Goal: Task Accomplishment & Management: Manage account settings

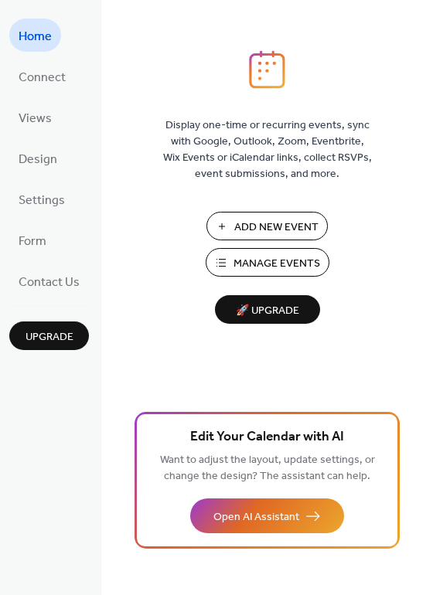
click at [261, 263] on span "Manage Events" at bounding box center [276, 264] width 87 height 16
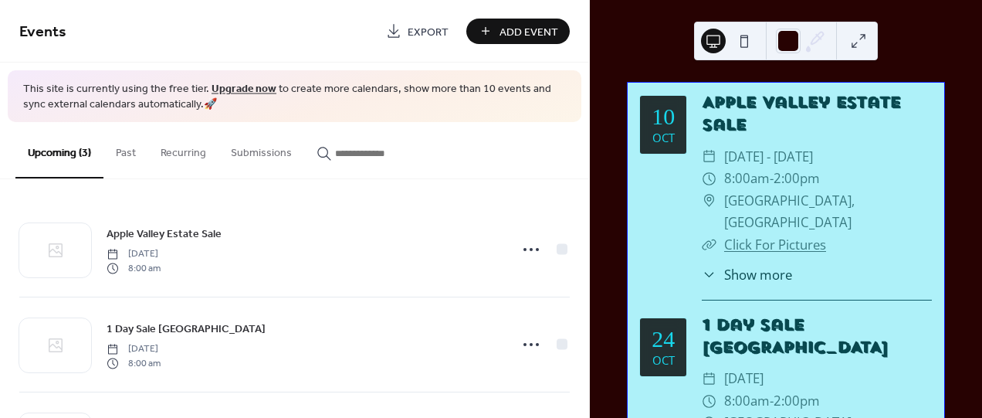
click at [583, 161] on div "Upcoming (3) Past Recurring Submissions" at bounding box center [294, 150] width 589 height 57
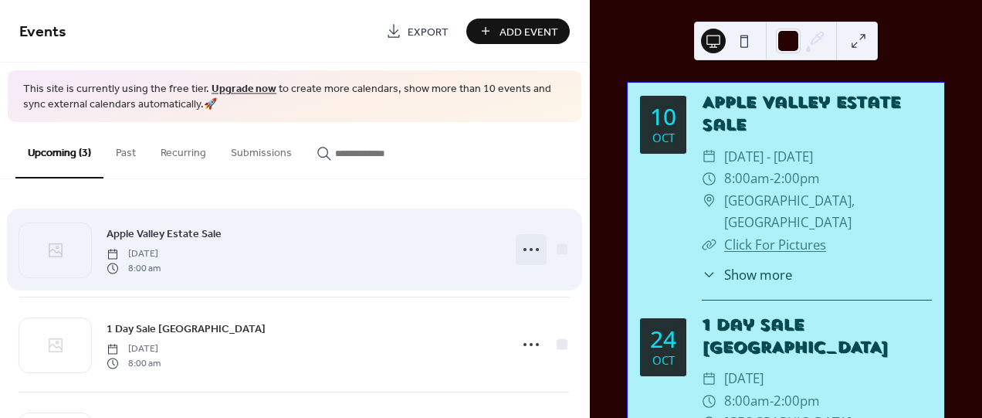
click at [530, 249] on circle at bounding box center [531, 249] width 3 height 3
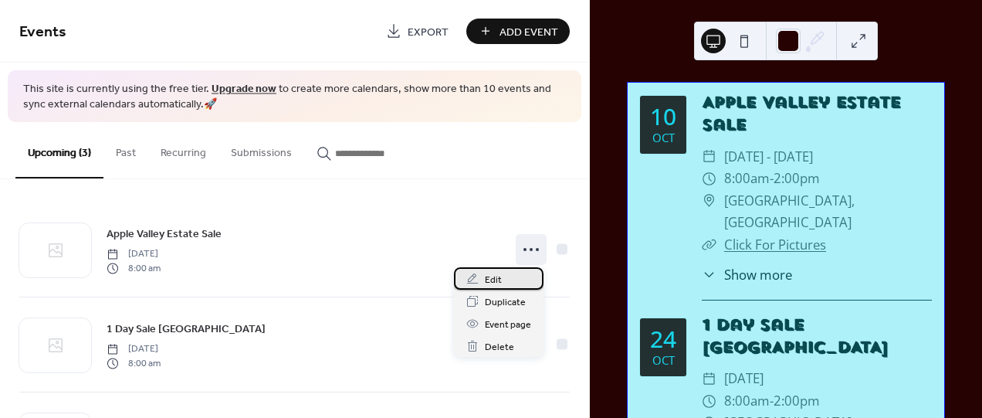
click at [493, 288] on div "Edit" at bounding box center [499, 278] width 90 height 22
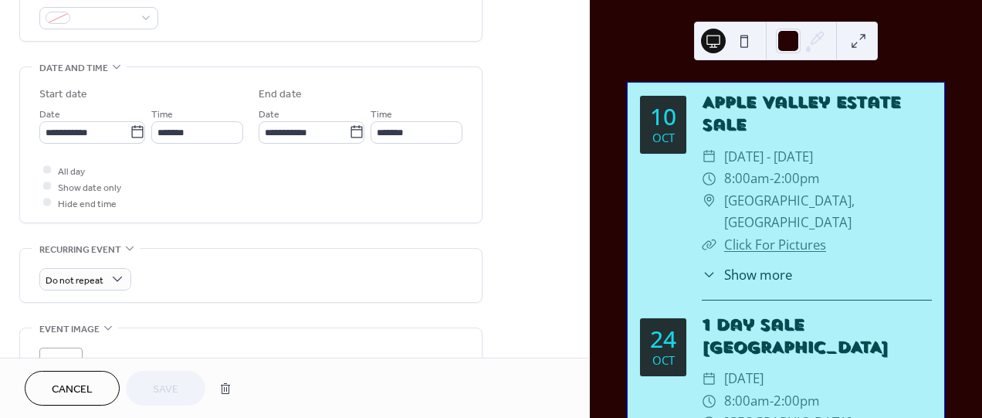
scroll to position [441, 0]
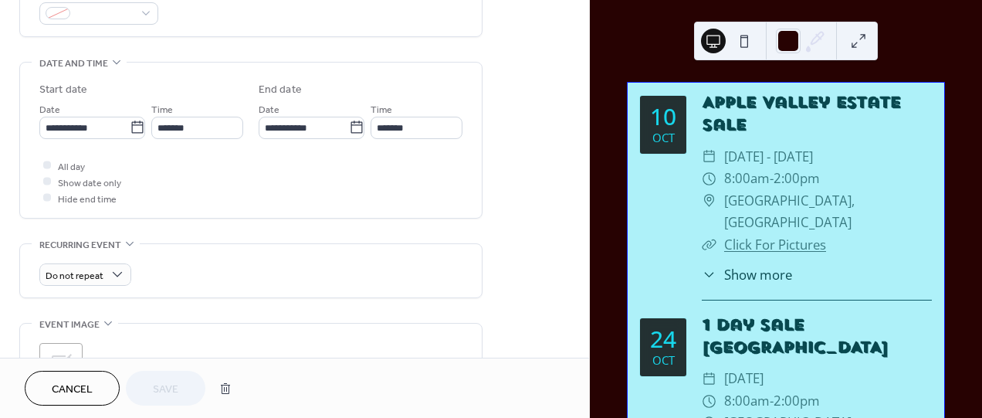
click at [514, 139] on div "**********" at bounding box center [294, 209] width 589 height 1128
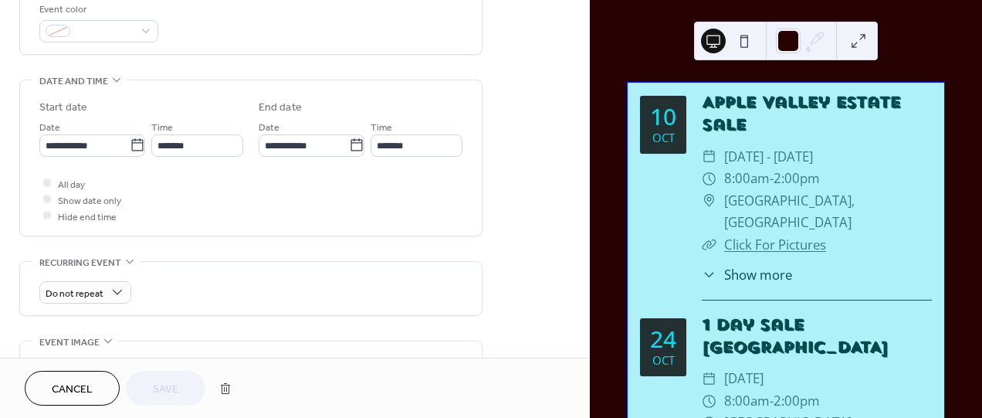
scroll to position [385, 0]
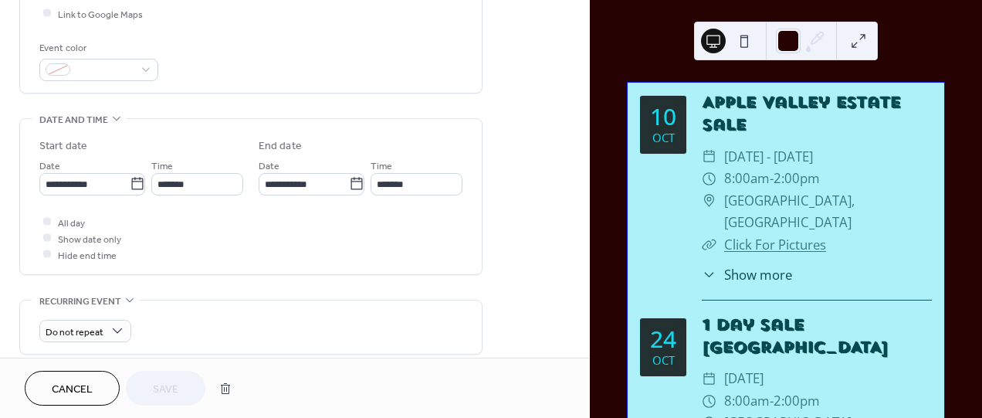
drag, startPoint x: 589, startPoint y: 187, endPoint x: 590, endPoint y: 161, distance: 26.3
click at [590, 161] on div "[DATE] Apple Valley Estate Sale ​ [DATE] - [DATE] ​ 8:00am - 2:00pm ​ [GEOGRAPH…" at bounding box center [786, 209] width 392 height 418
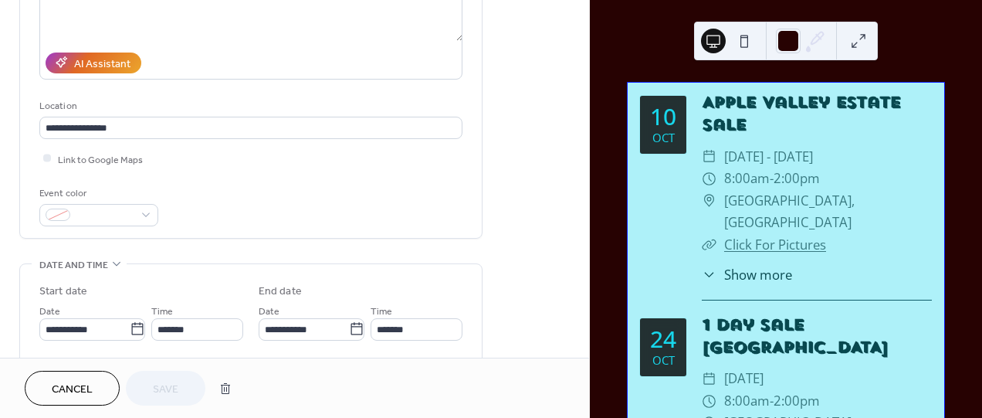
scroll to position [240, 0]
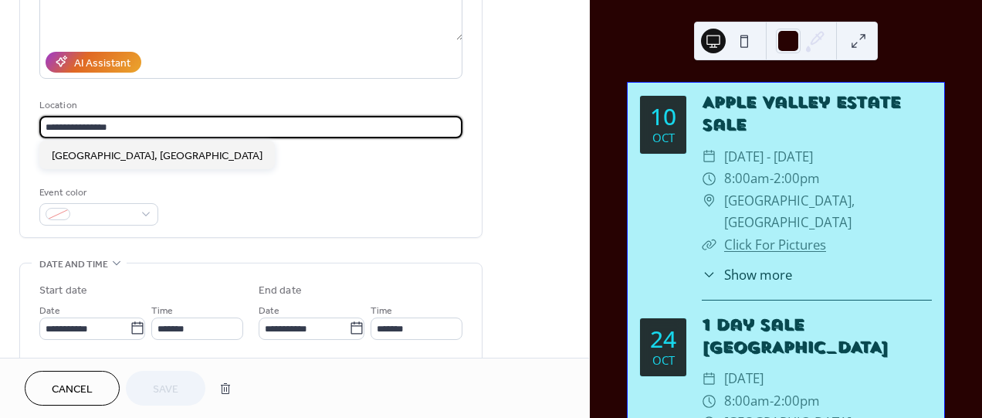
click at [286, 127] on input "**********" at bounding box center [250, 127] width 423 height 22
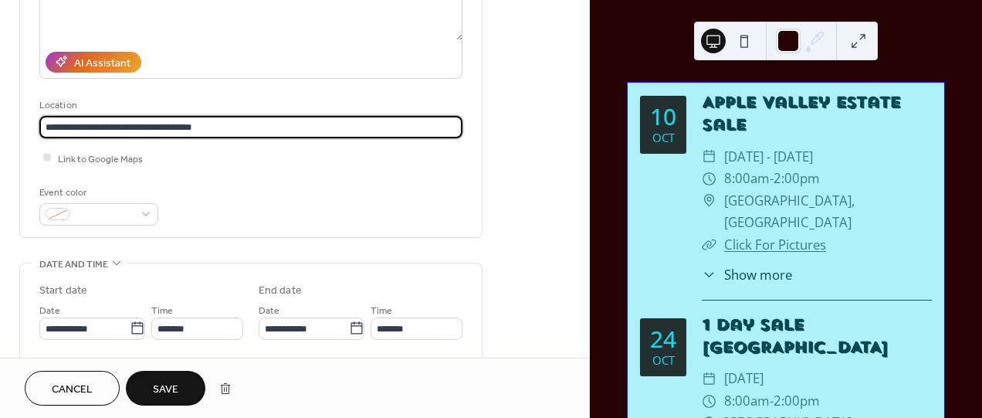
type input "**********"
click at [45, 154] on div at bounding box center [47, 158] width 8 height 8
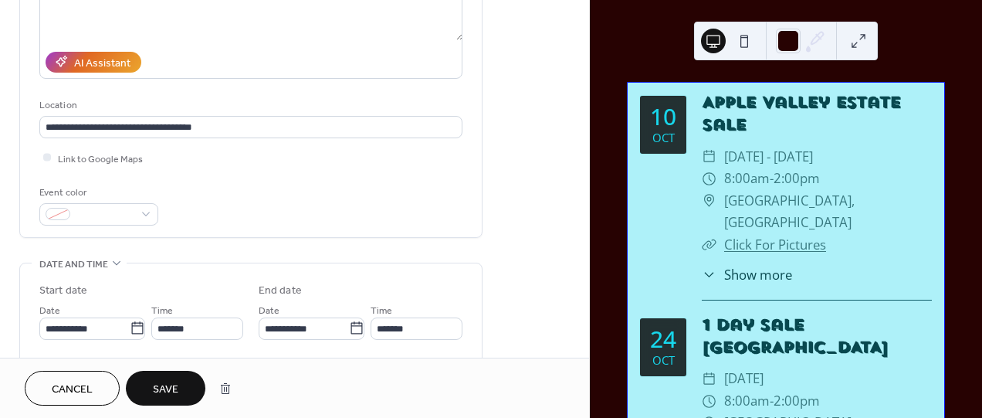
click at [167, 382] on span "Save" at bounding box center [165, 390] width 25 height 16
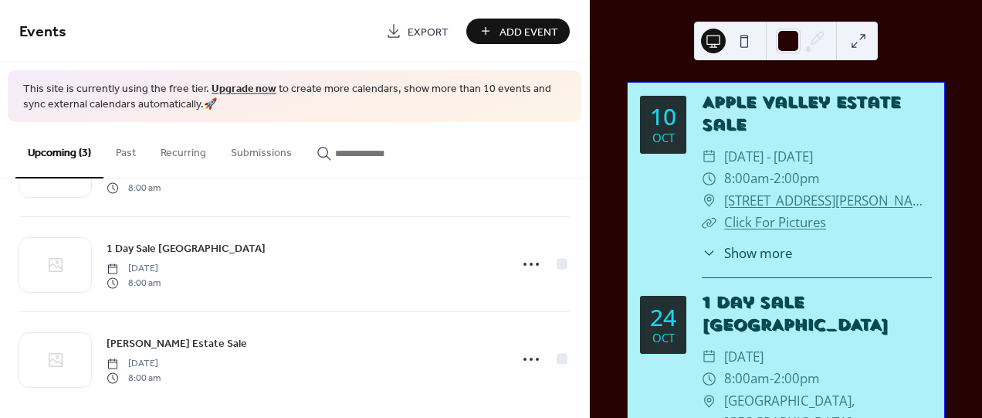
scroll to position [90, 0]
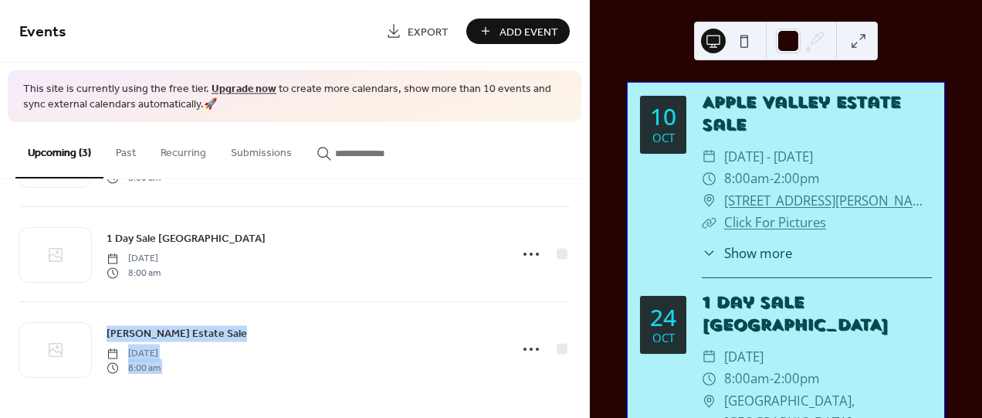
drag, startPoint x: 584, startPoint y: 314, endPoint x: 589, endPoint y: 293, distance: 21.4
click at [589, 293] on div "Apple Valley Estate Sale [DATE] 8:00 am 1 Day Sale [GEOGRAPHIC_DATA] [DATE] 8:0…" at bounding box center [294, 298] width 589 height 239
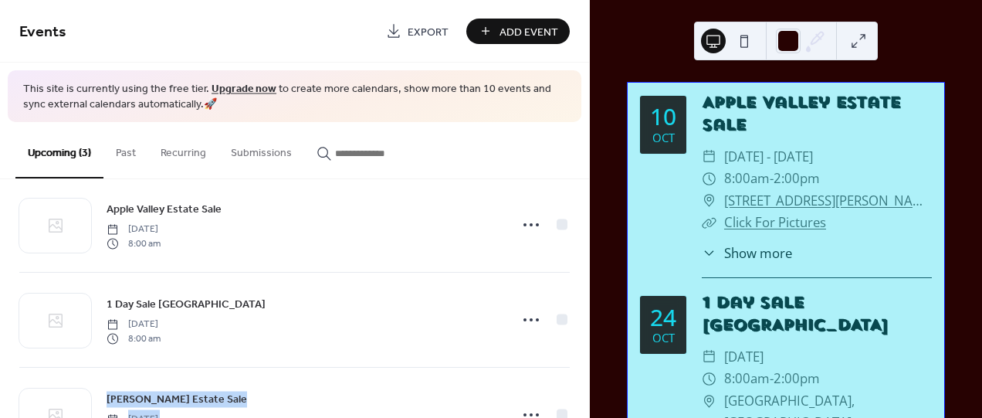
scroll to position [22, 0]
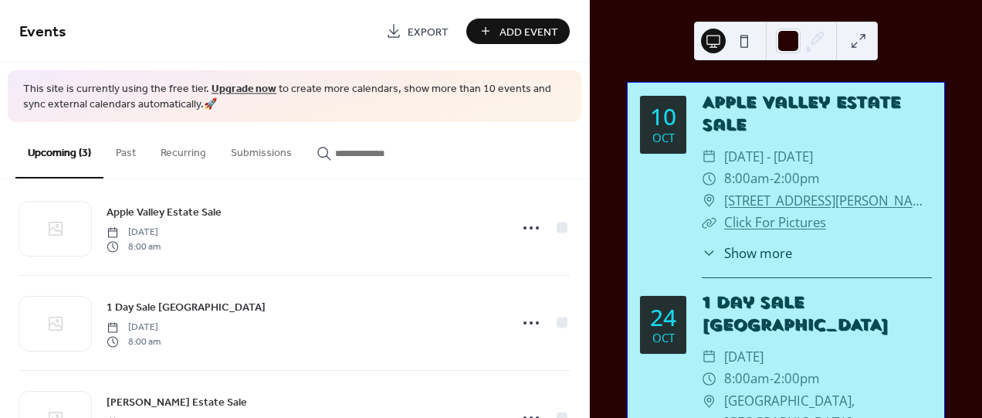
drag, startPoint x: 590, startPoint y: 244, endPoint x: 592, endPoint y: 219, distance: 24.8
click at [592, 219] on div "[DATE] Apple Valley Estate Sale ​ [DATE] - [DATE] ​ 8:00am - 2:00pm ​ [STREET_A…" at bounding box center [786, 209] width 392 height 418
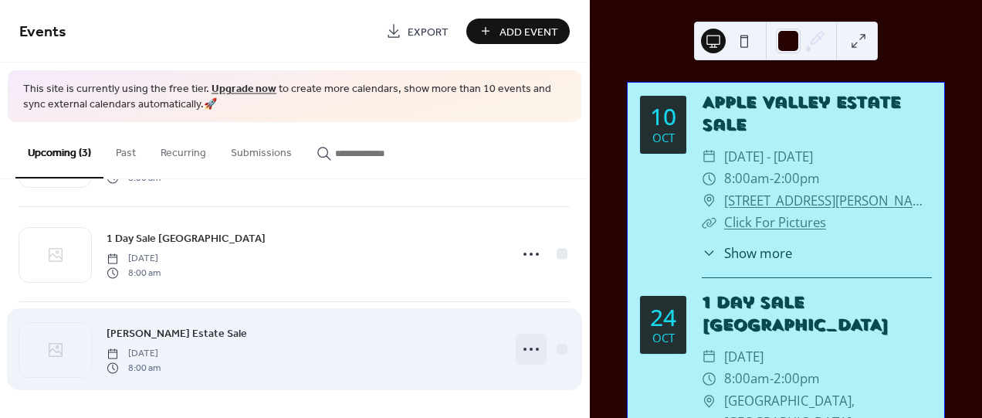
click at [536, 353] on icon at bounding box center [531, 349] width 25 height 25
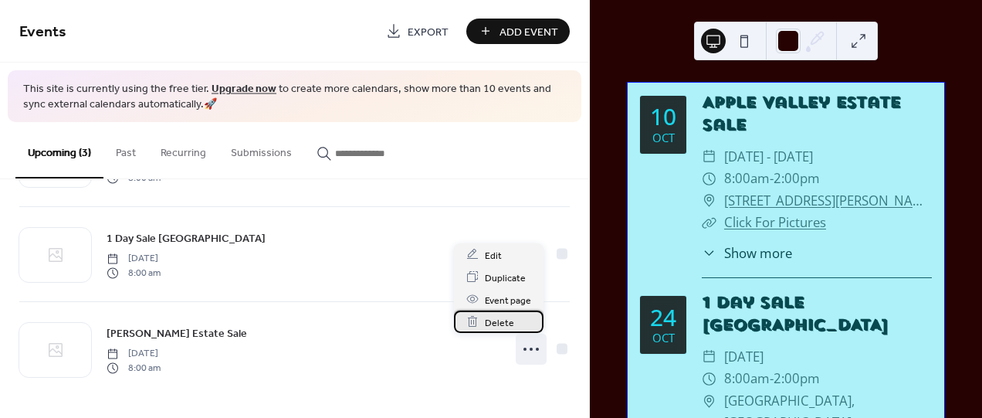
click at [511, 324] on span "Delete" at bounding box center [499, 322] width 29 height 16
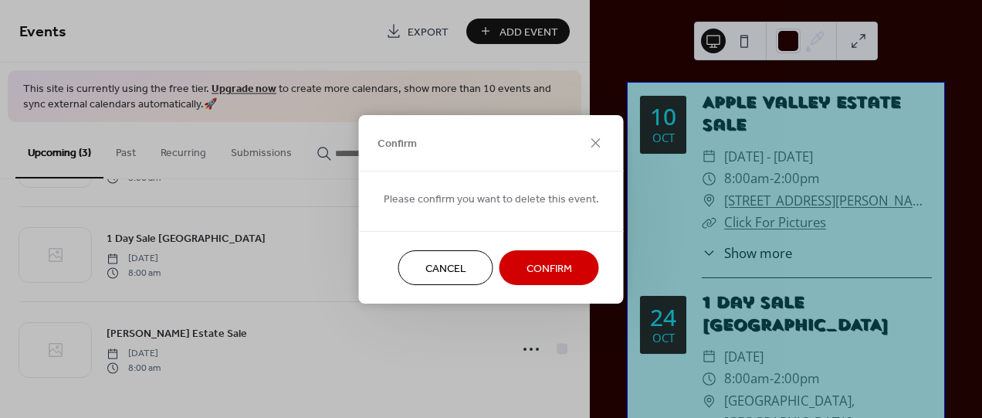
click at [544, 260] on span "Confirm" at bounding box center [550, 268] width 46 height 16
